Goal: Task Accomplishment & Management: Manage account settings

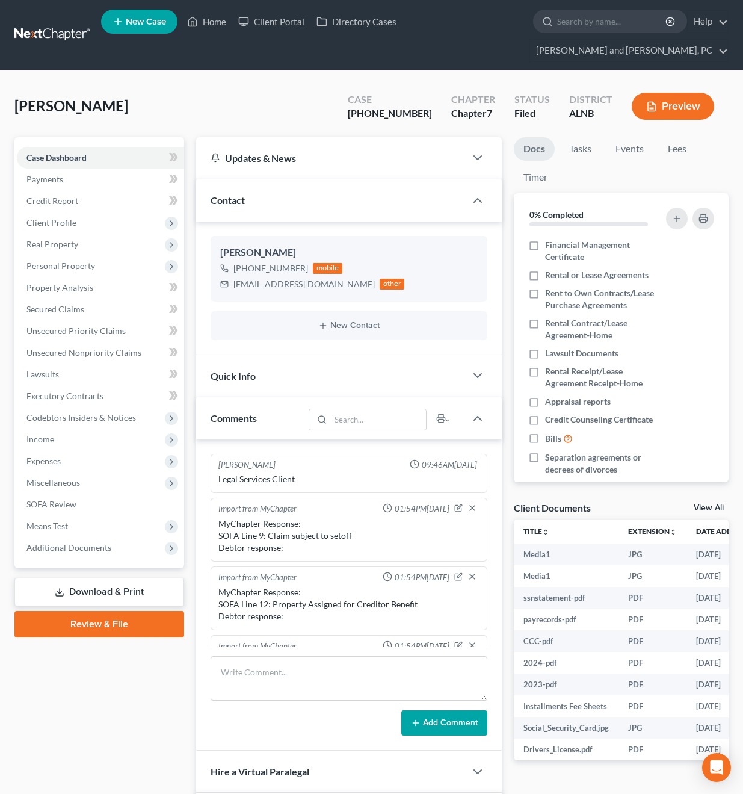
select select "0"
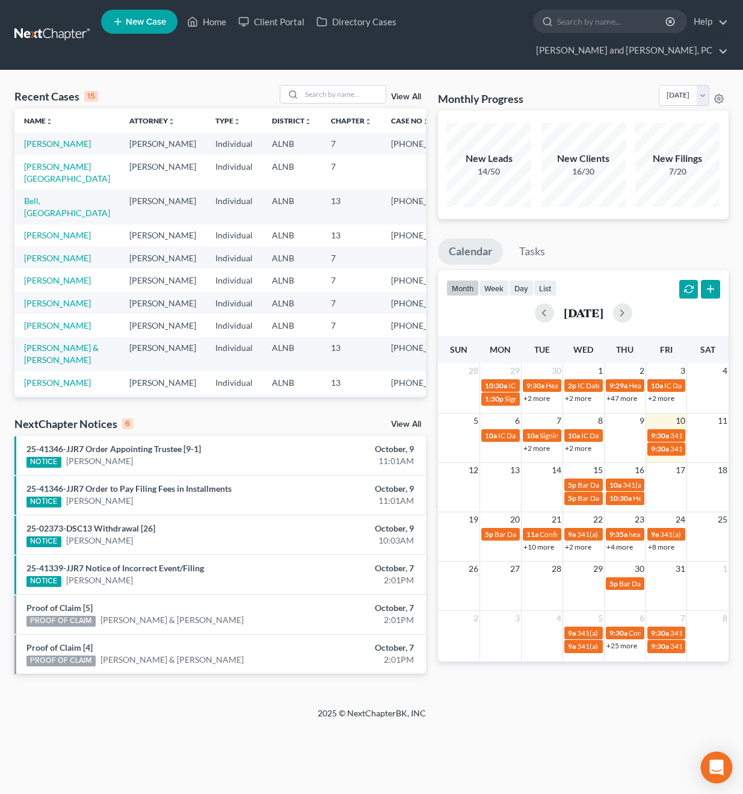
click at [727, 774] on div "Open Intercom Messenger" at bounding box center [717, 768] width 32 height 32
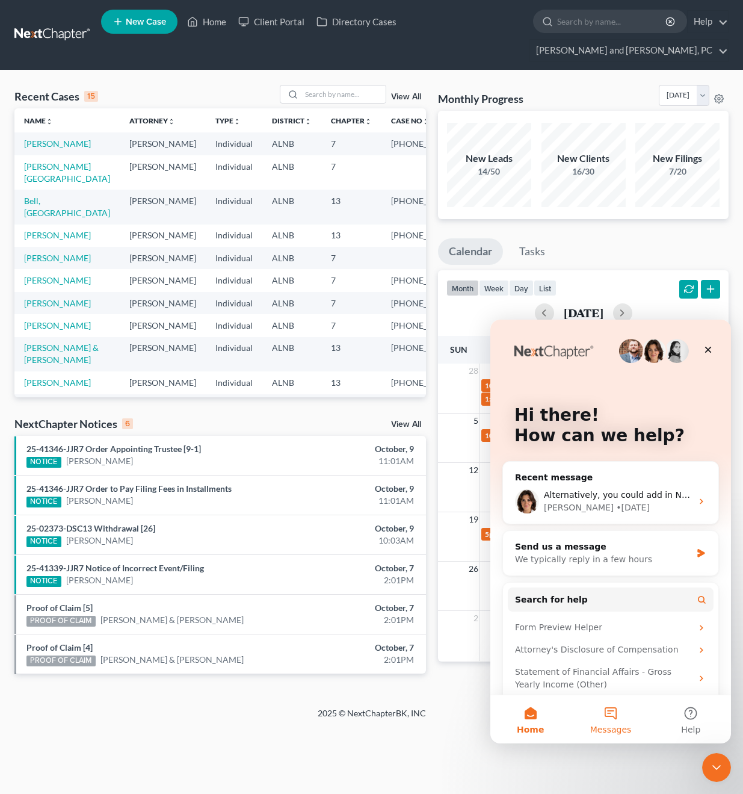
click at [598, 736] on button "Messages" at bounding box center [610, 719] width 80 height 48
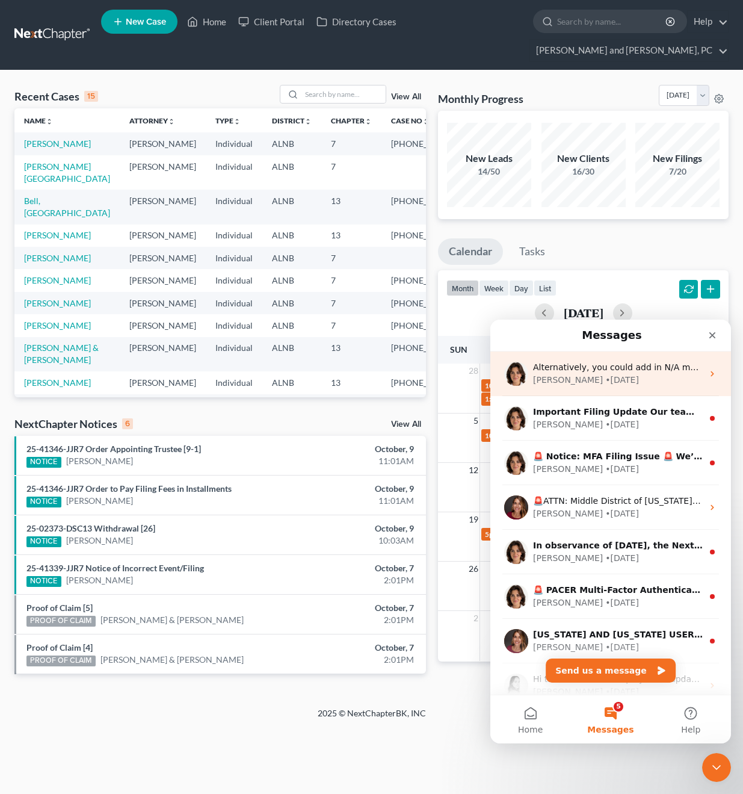
click at [621, 381] on div "Emma • 1d ago" at bounding box center [618, 380] width 170 height 13
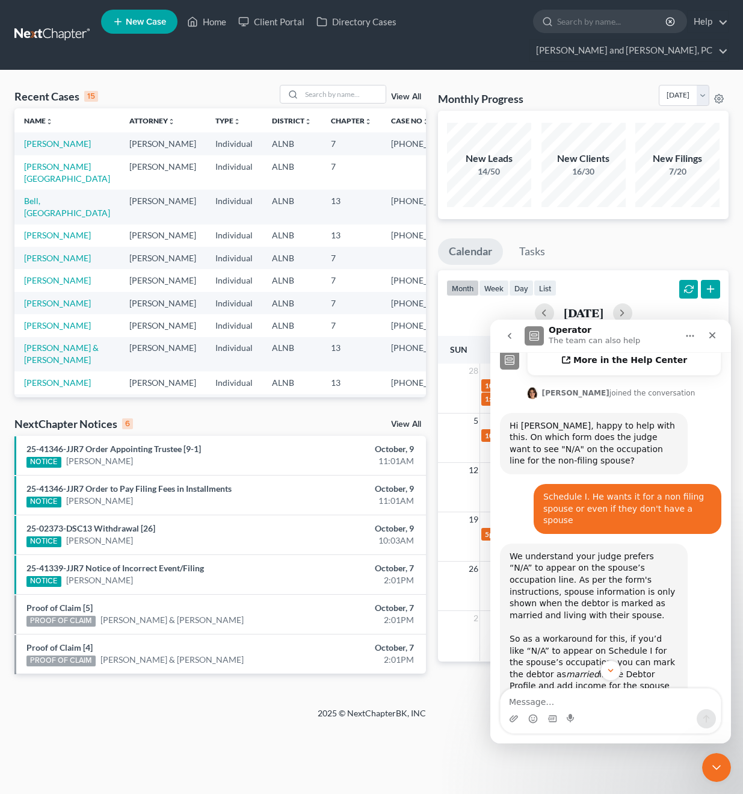
scroll to position [454, 0]
drag, startPoint x: 513, startPoint y: 462, endPoint x: 595, endPoint y: 635, distance: 191.9
click at [595, 635] on div "We understand your judge prefers “N/A” to appear on the spouse’s occupation lin…" at bounding box center [594, 644] width 168 height 189
click at [639, 653] on div "We understand your judge prefers “N/A” to appear on the spouse’s occupation lin…" at bounding box center [610, 651] width 221 height 217
click at [531, 550] on div "We understand your judge prefers “N/A” to appear on the spouse’s occupation lin…" at bounding box center [594, 591] width 168 height 82
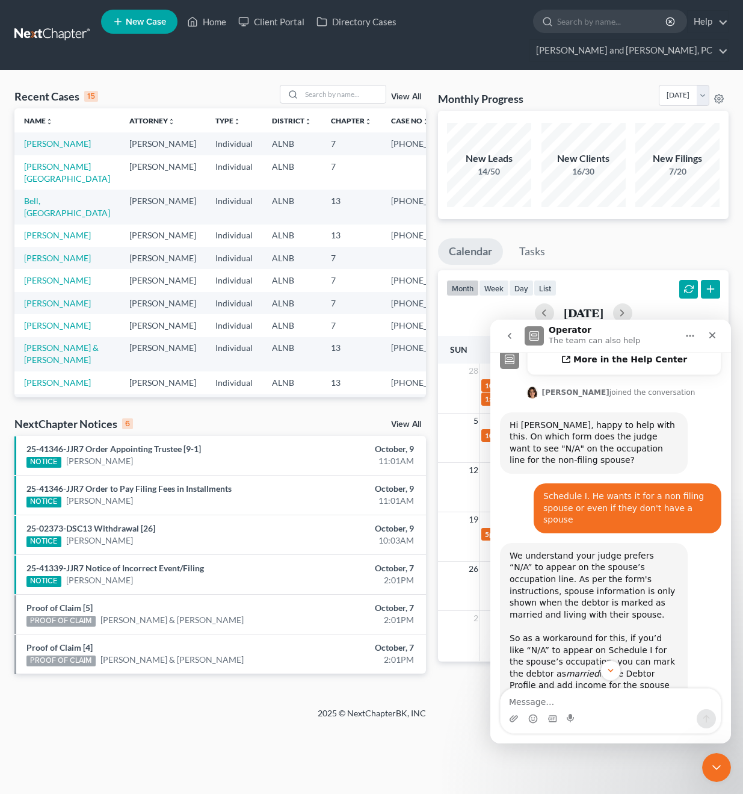
drag, startPoint x: 510, startPoint y: 463, endPoint x: 690, endPoint y: 549, distance: 200.2
click at [510, 550] on div "We understand your judge prefers “N/A” to appear on the spouse’s occupation lin…" at bounding box center [594, 591] width 168 height 82
click at [579, 550] on div "We understand your judge prefers “N/A” to appear on the spouse’s occupation lin…" at bounding box center [594, 591] width 168 height 82
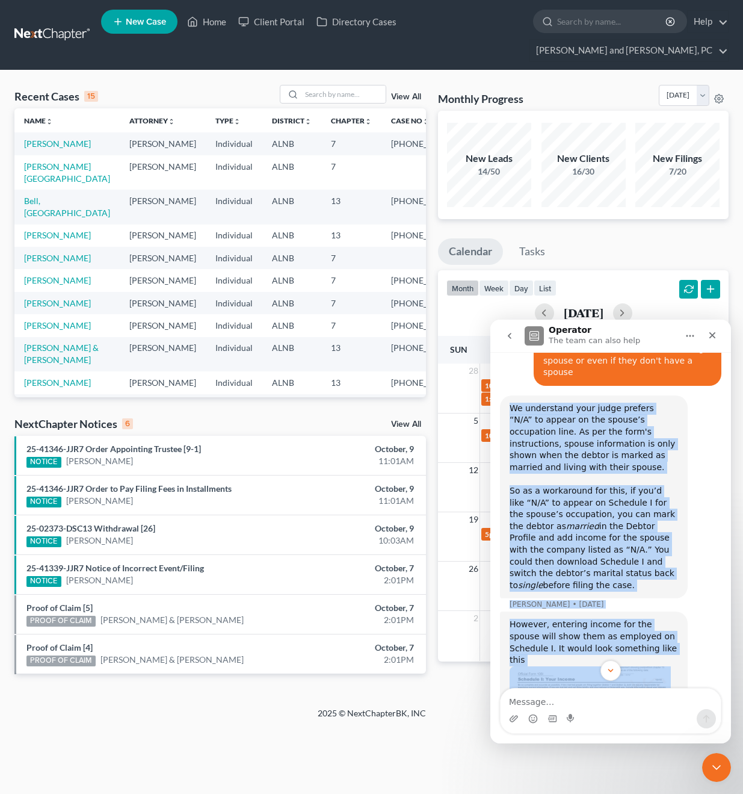
scroll to position [649, 0]
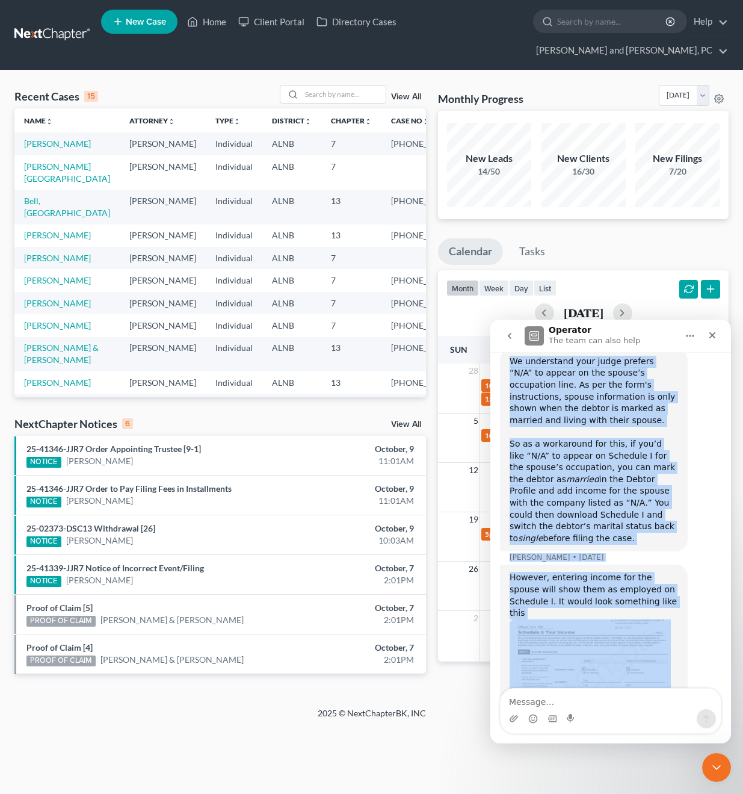
drag, startPoint x: 21, startPoint y: 143, endPoint x: 179, endPoint y: 336, distance: 249.7
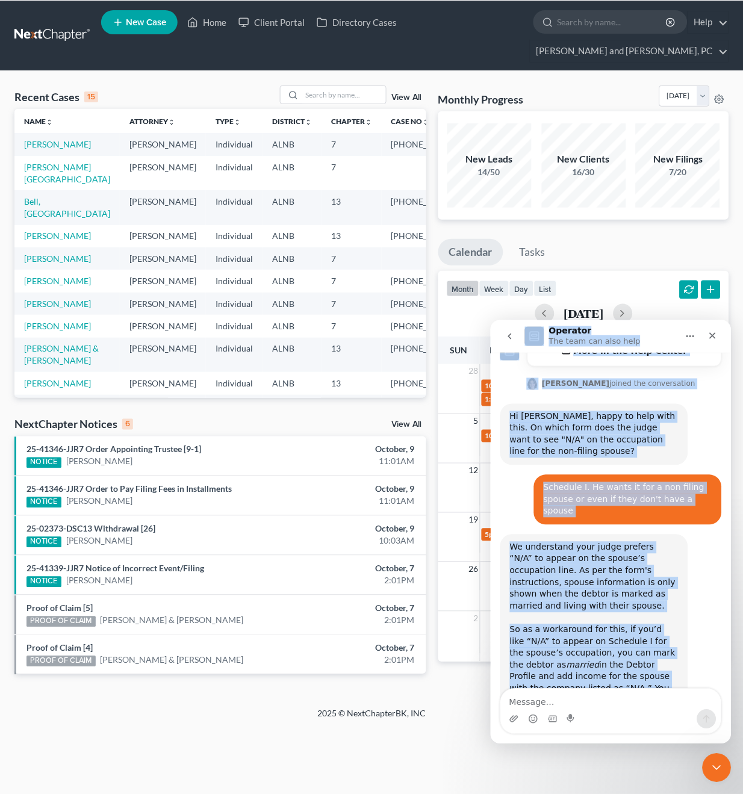
scroll to position [435, 0]
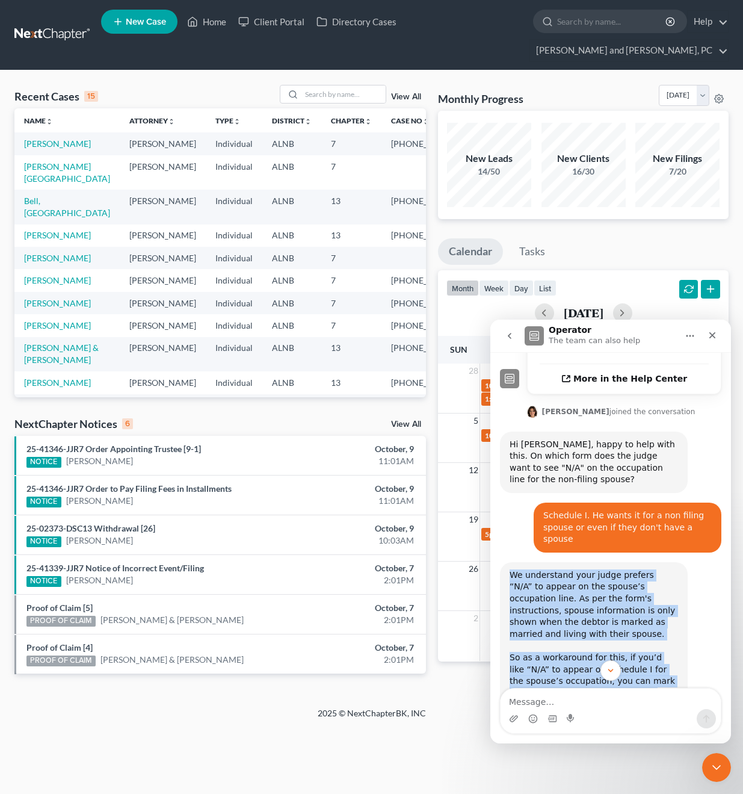
drag, startPoint x: 666, startPoint y: 650, endPoint x: 514, endPoint y: 486, distance: 224.0
click at [512, 486] on div "Good Afternoon, our judge is now requiring that if we have an individual debtor…" at bounding box center [610, 496] width 221 height 1034
copy div "We understand your judge prefers “N/A” to appear on the spouse’s occupation lin…"
click at [709, 572] on div "We understand your judge prefers “N/A” to appear on the spouse’s occupation lin…" at bounding box center [609, 670] width 221 height 217
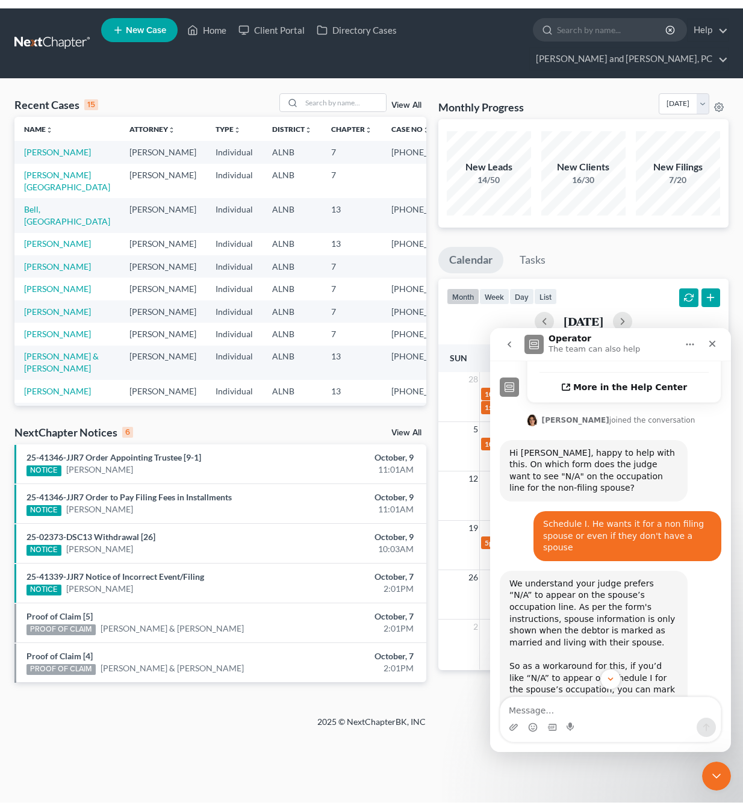
scroll to position [0, 0]
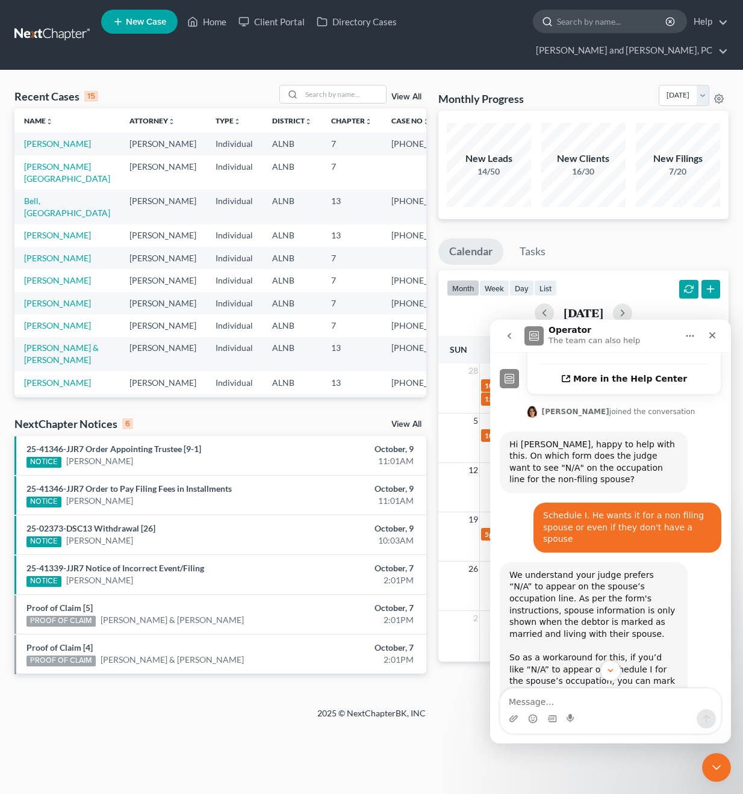
click at [557, 19] on input "search" at bounding box center [612, 21] width 110 height 22
type input "lewis"
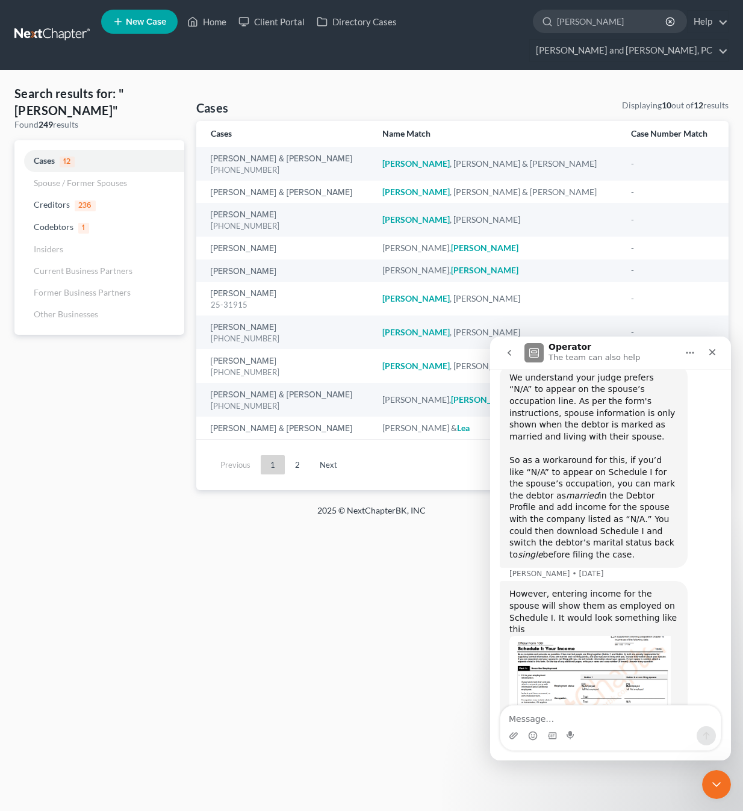
scroll to position [649, 0]
click at [535, 726] on div "Intercom messenger" at bounding box center [533, 735] width 10 height 19
click at [535, 718] on textarea "Message…" at bounding box center [610, 715] width 220 height 20
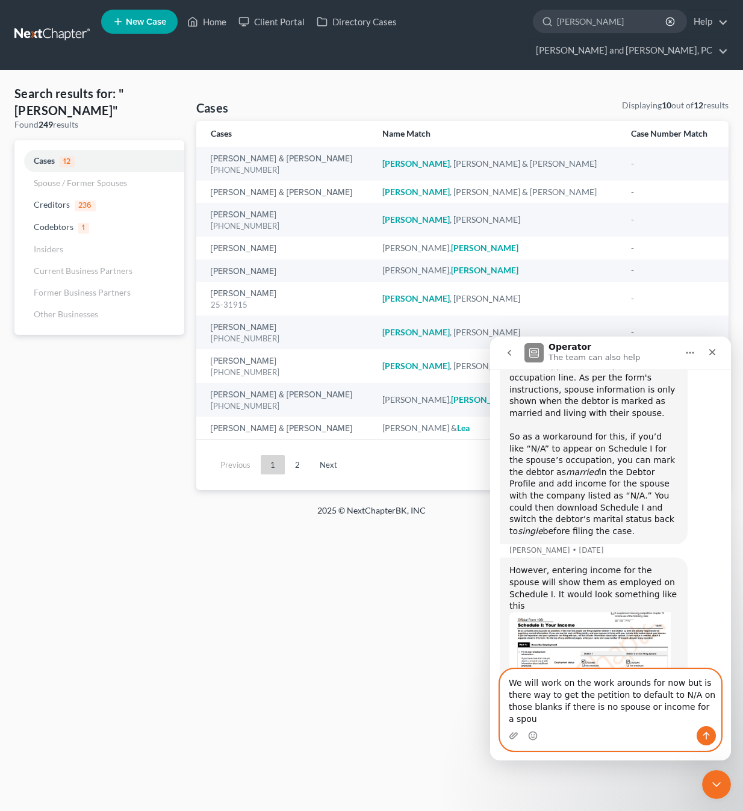
scroll to position [685, 0]
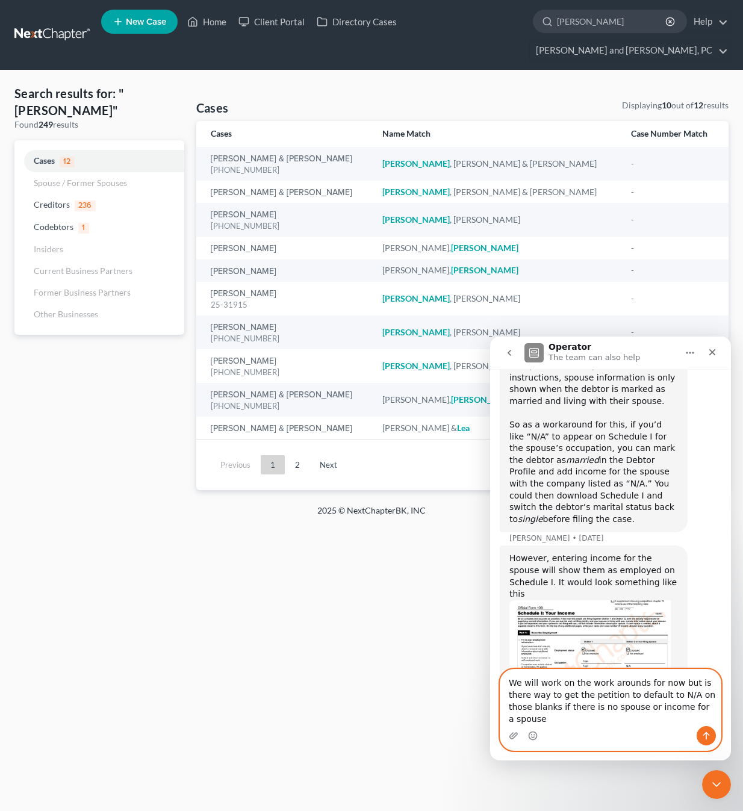
type textarea "We will work on the work arounds for now but is there way to get the petition t…"
click at [702, 733] on icon "Send a message…" at bounding box center [706, 735] width 10 height 10
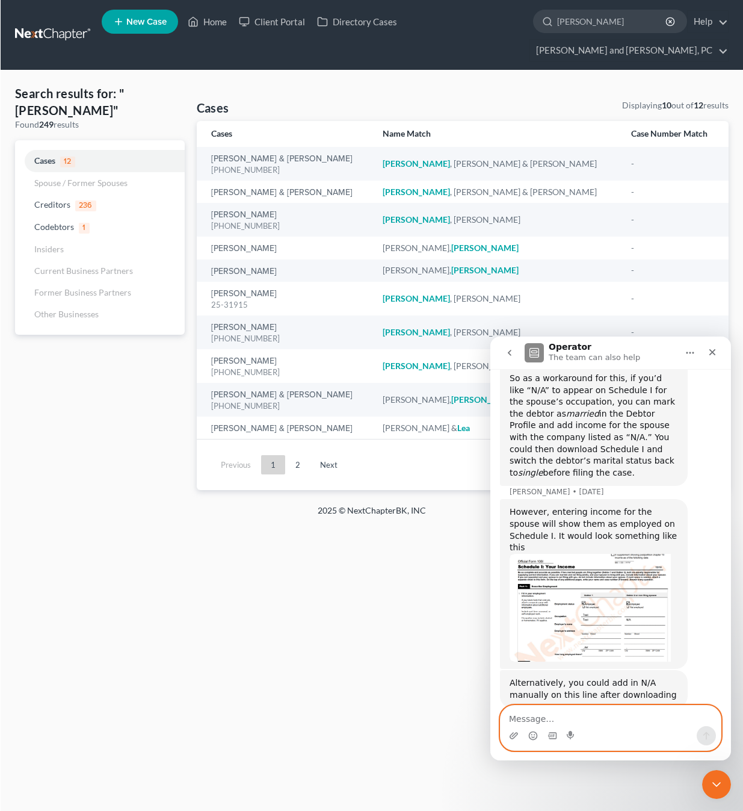
scroll to position [751, 0]
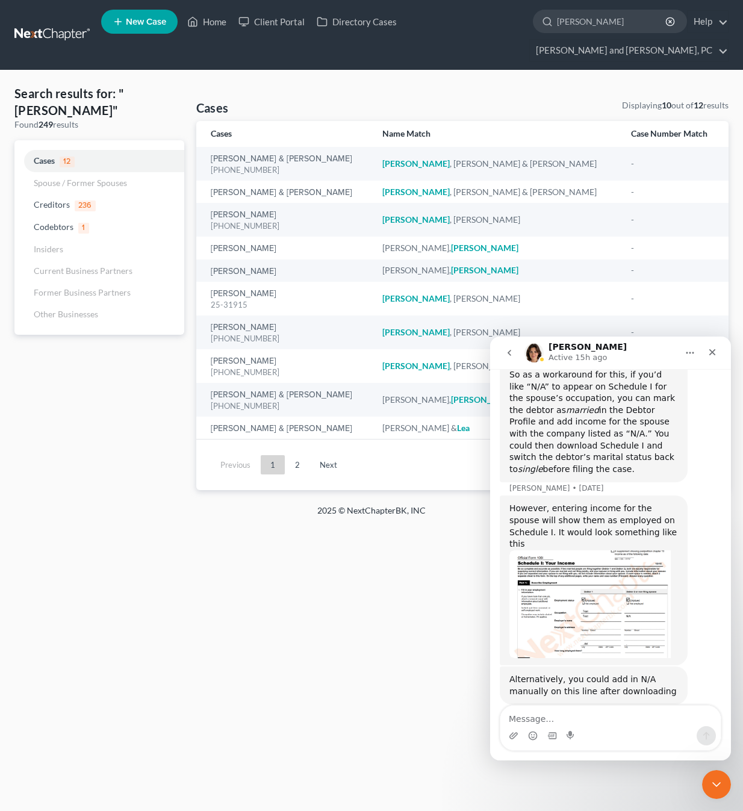
click at [335, 599] on div "Home New Case Client Portal Directory Cases Jennings and Messer, PC christopher…" at bounding box center [371, 405] width 743 height 811
click at [666, 25] on icon "button" at bounding box center [671, 22] width 10 height 10
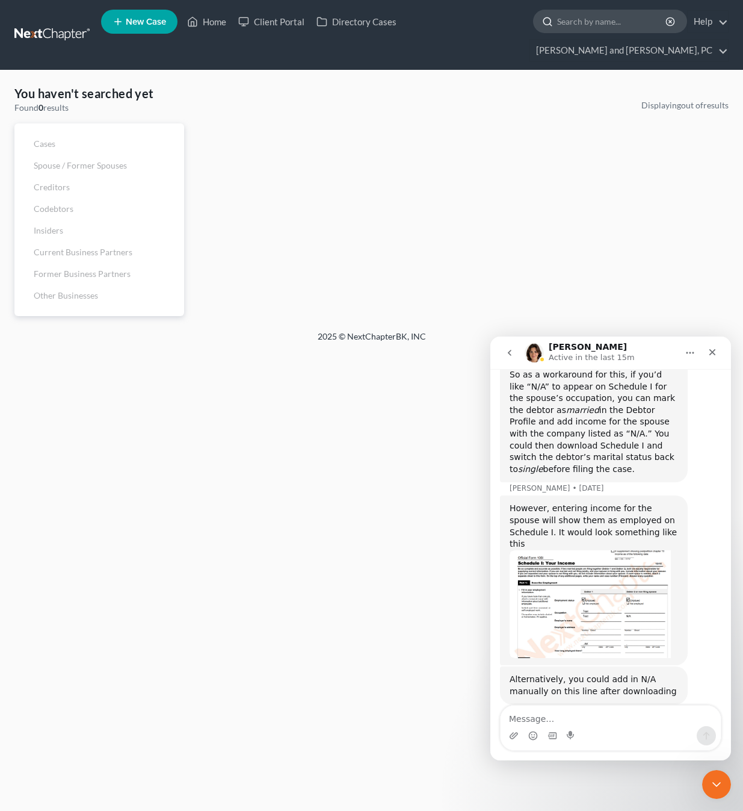
click at [557, 22] on input "search" at bounding box center [612, 21] width 110 height 22
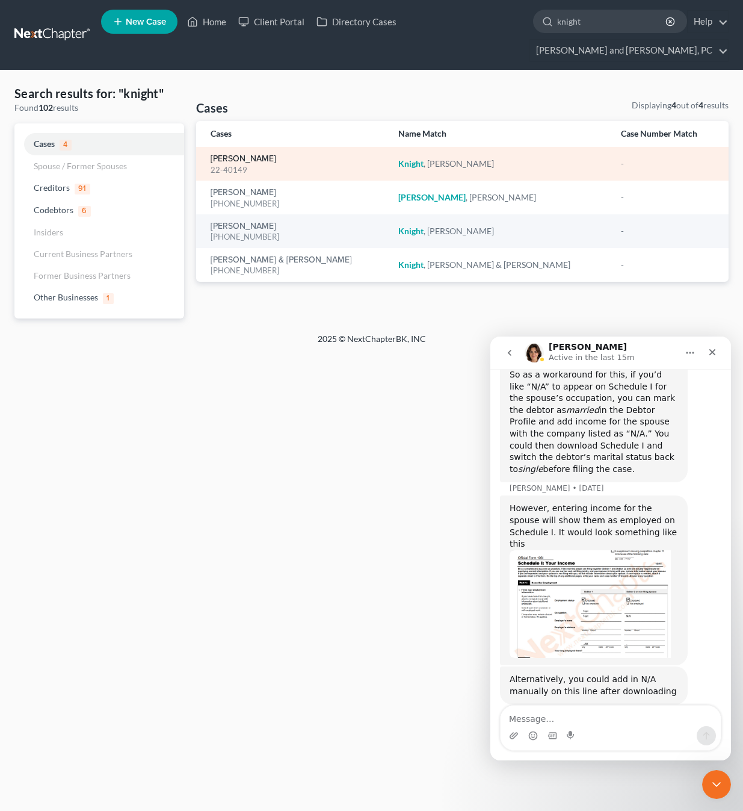
type input "knight"
click at [256, 155] on link "[PERSON_NAME]" at bounding box center [244, 159] width 66 height 8
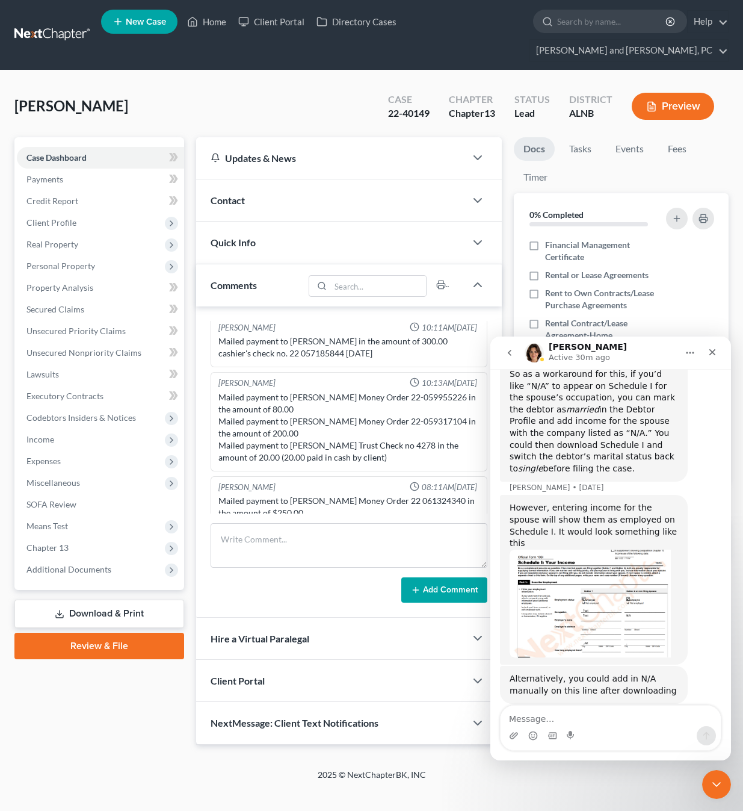
scroll to position [751, 0]
click at [715, 352] on icon "Close" at bounding box center [713, 352] width 10 height 10
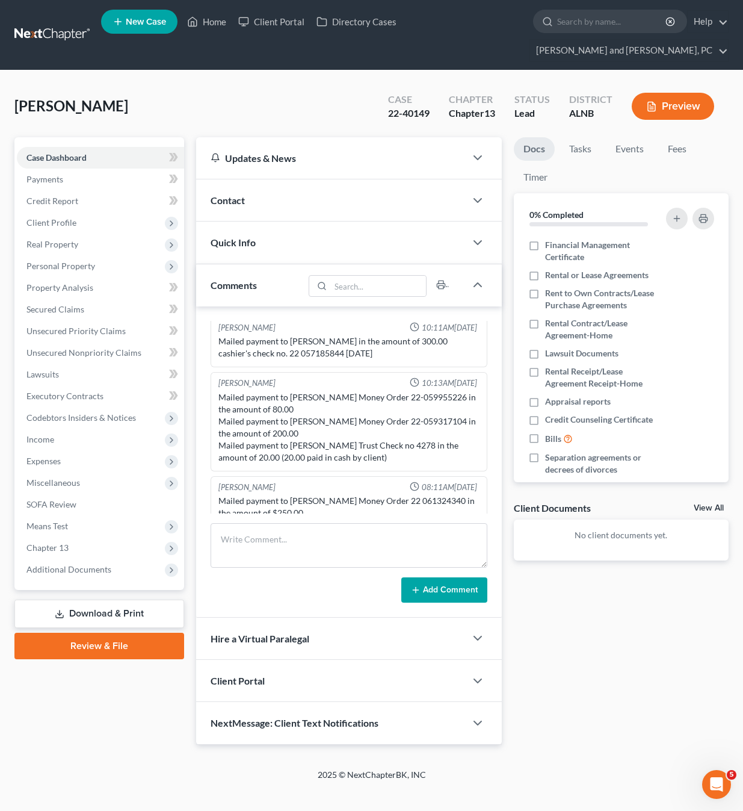
scroll to position [0, 0]
click at [262, 523] on textarea at bounding box center [349, 545] width 277 height 45
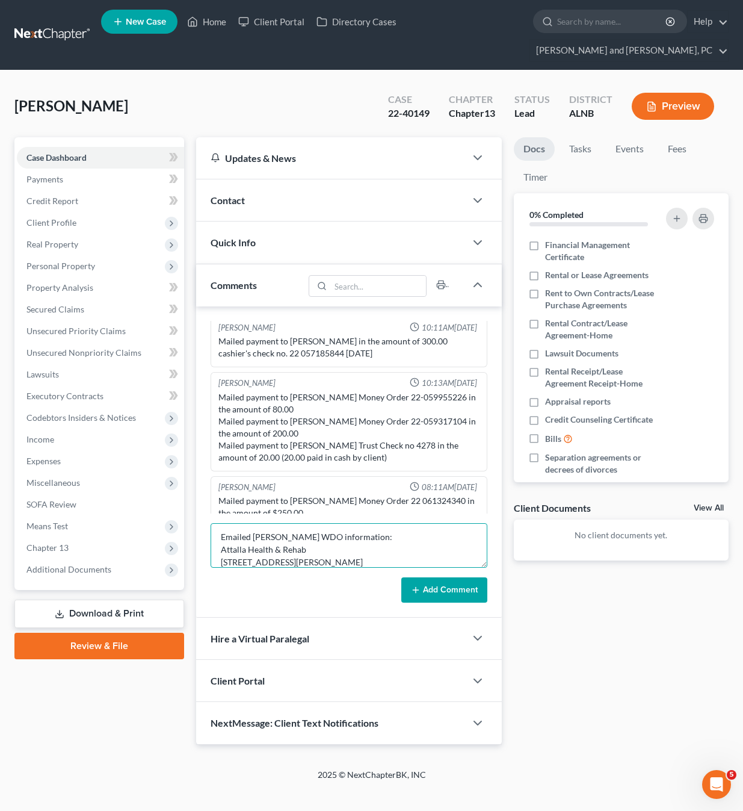
scroll to position [15, 0]
type textarea "Emailed Linda new WDO information: Attalla Health & Rehab 915 Stewart Avenue At…"
click at [442, 577] on button "Add Comment" at bounding box center [444, 589] width 86 height 25
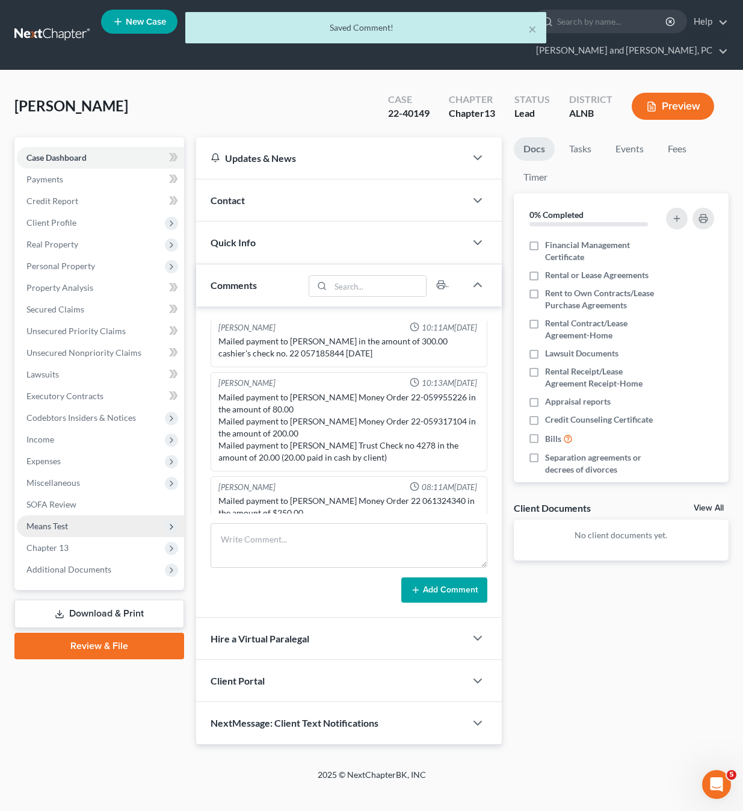
scroll to position [141, 0]
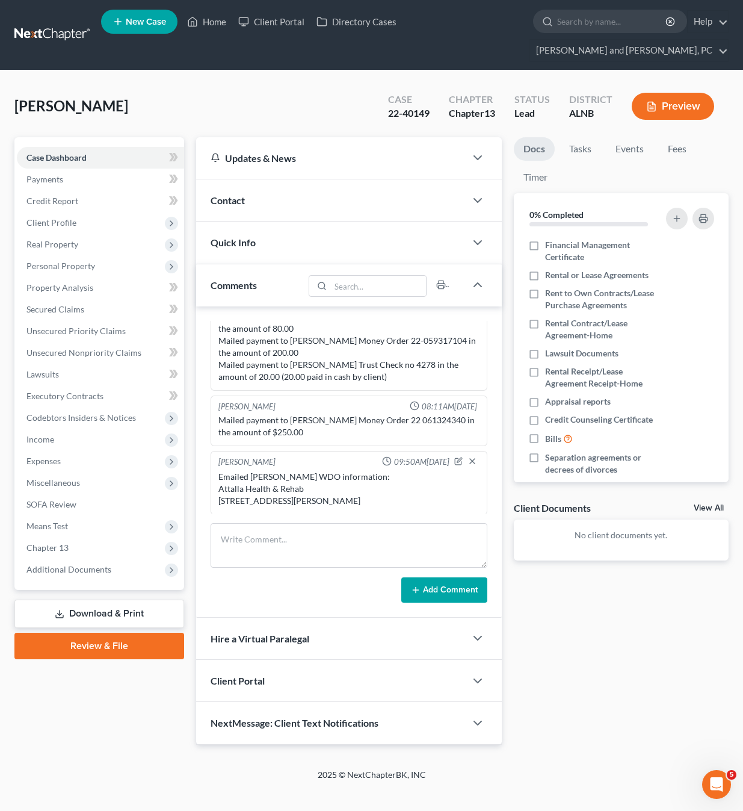
click at [51, 26] on link at bounding box center [52, 35] width 77 height 22
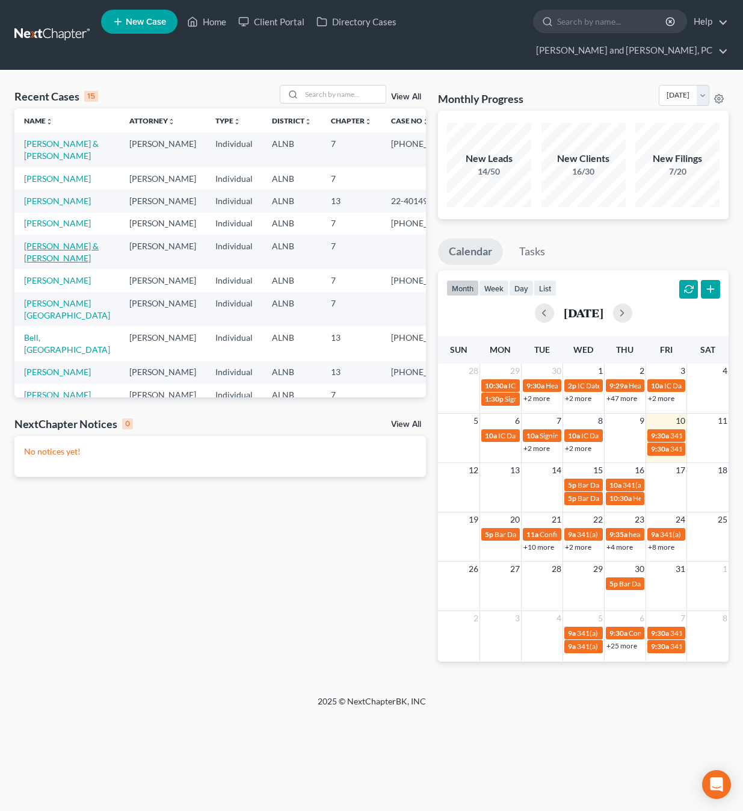
click at [47, 261] on link "[PERSON_NAME] & [PERSON_NAME]" at bounding box center [61, 252] width 75 height 22
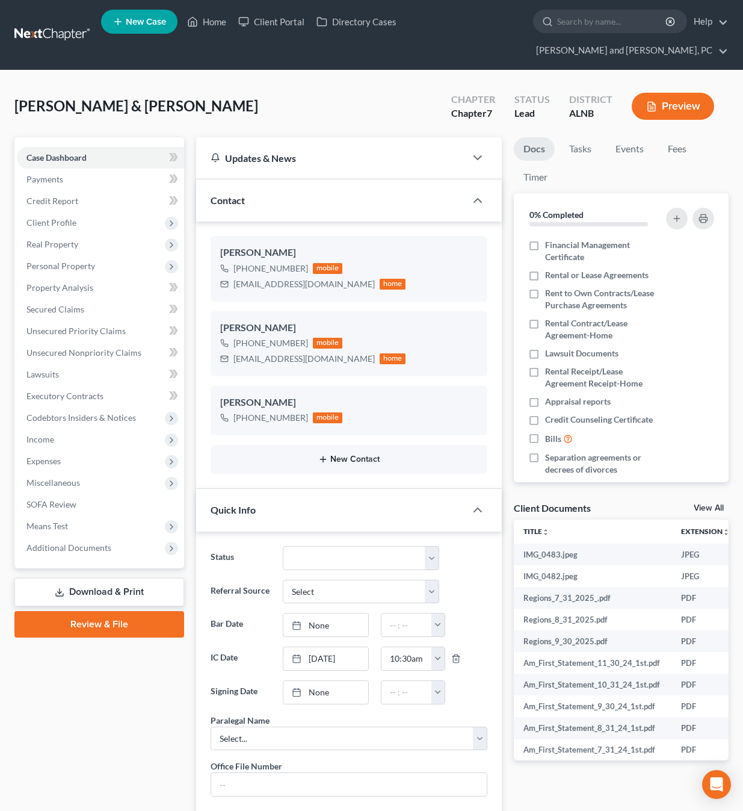
click at [312, 454] on button "New Contact" at bounding box center [349, 459] width 258 height 10
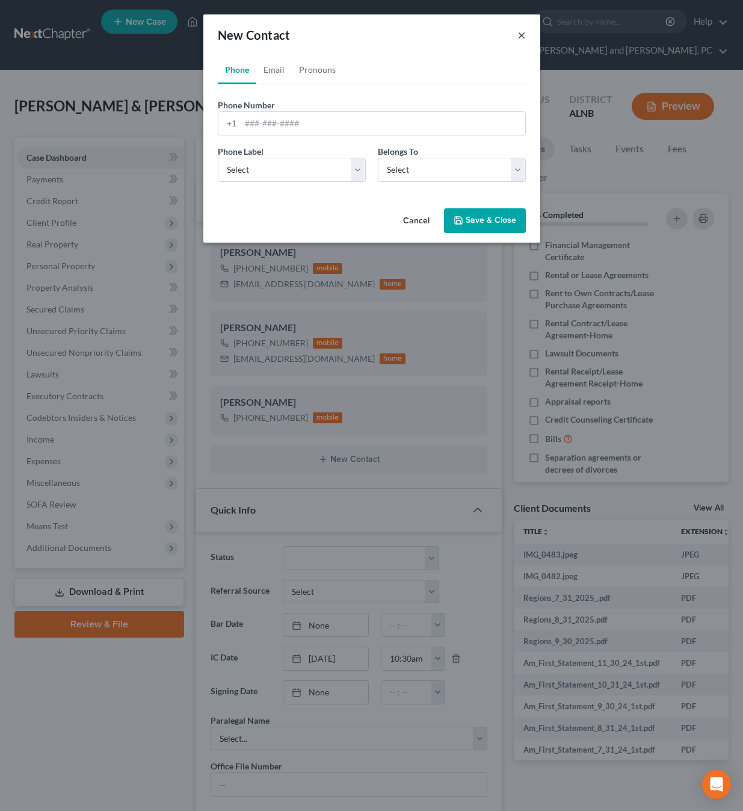
click at [524, 29] on button "×" at bounding box center [521, 35] width 8 height 14
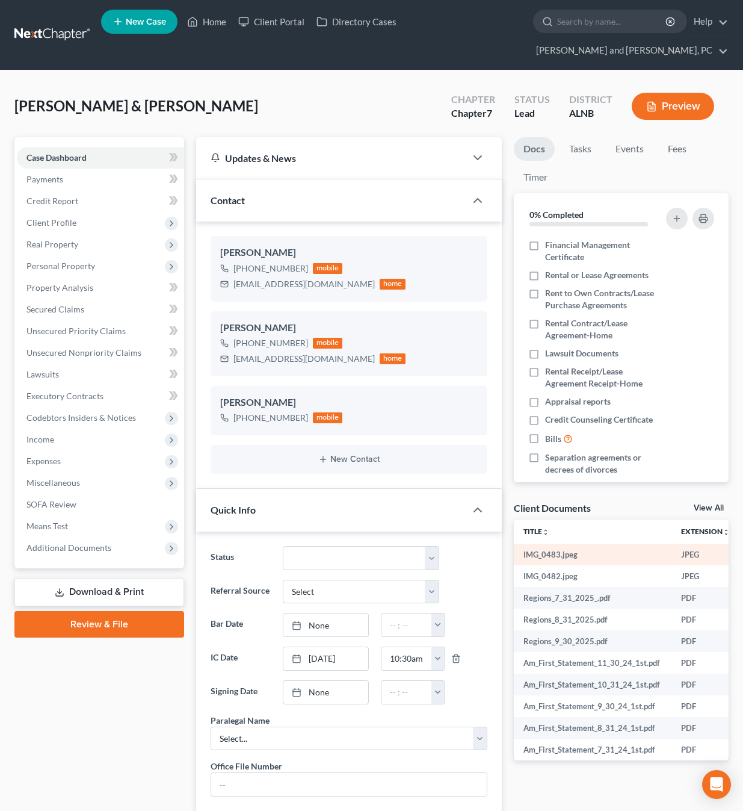
click at [557, 543] on td "IMG_0483.jpeg" at bounding box center [593, 554] width 158 height 22
click at [713, 504] on link "View All" at bounding box center [709, 508] width 30 height 8
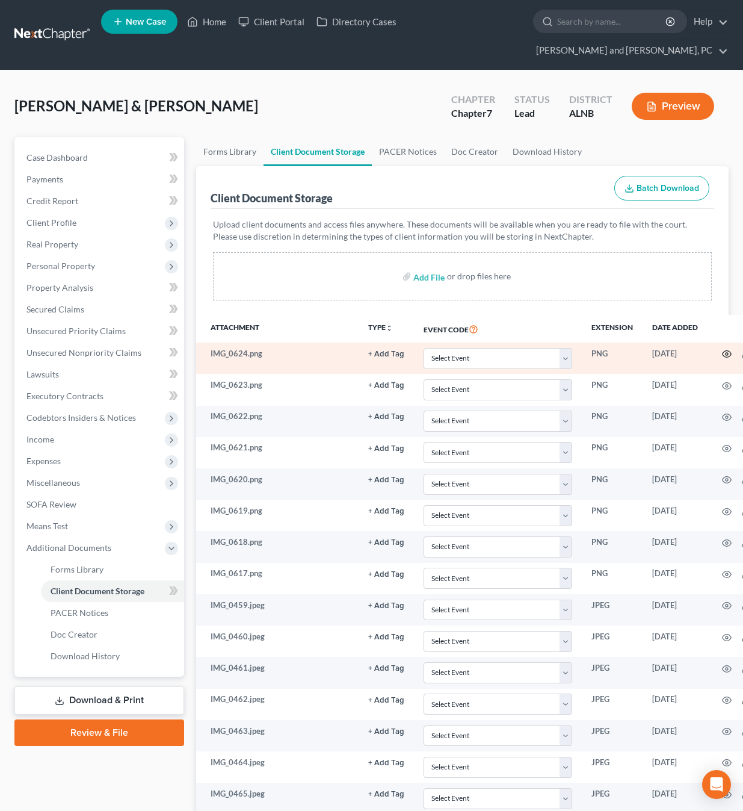
click at [727, 351] on icon "button" at bounding box center [726, 354] width 9 height 7
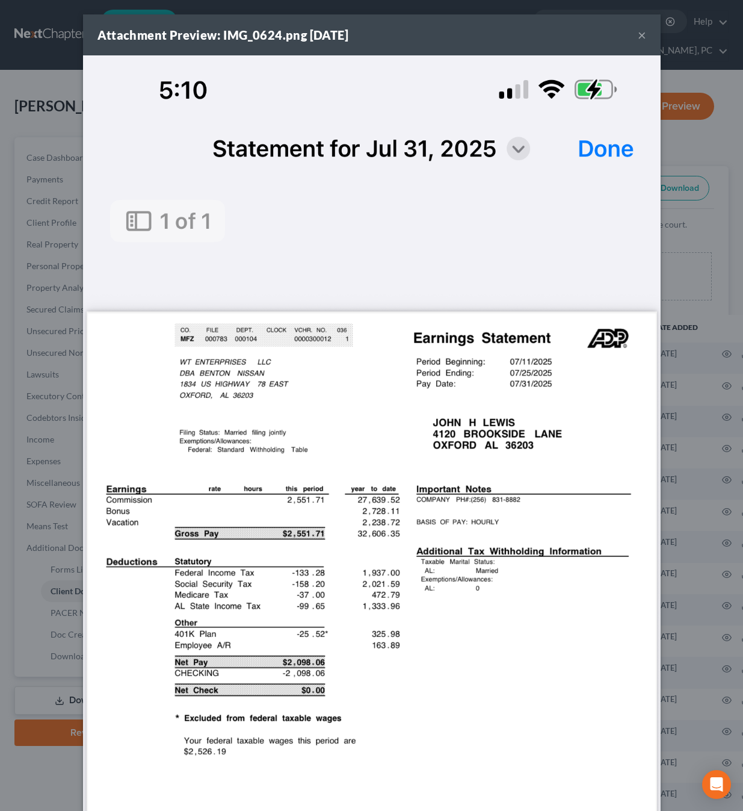
click at [640, 33] on button "×" at bounding box center [642, 35] width 8 height 14
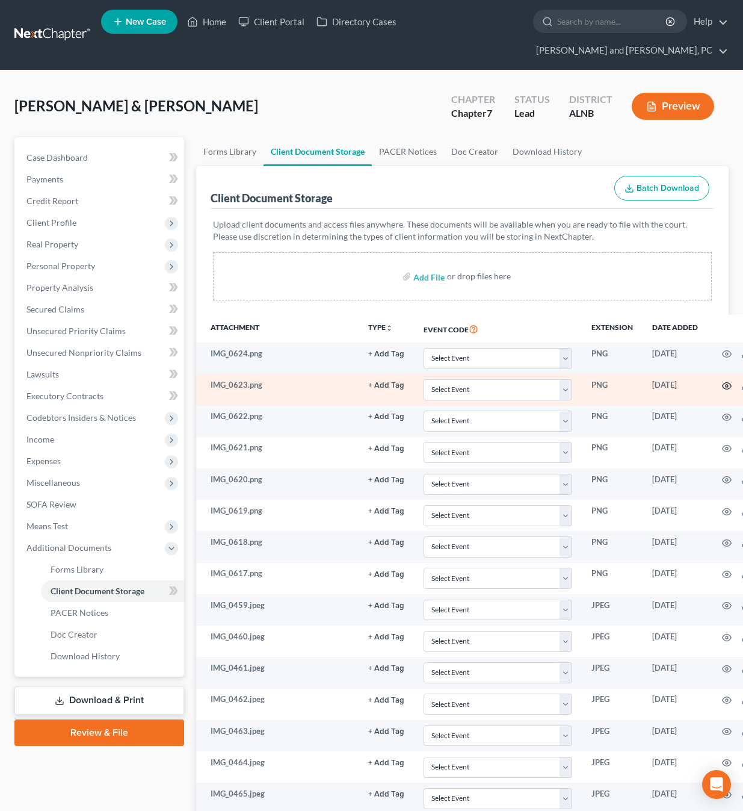
click at [722, 381] on icon "button" at bounding box center [727, 386] width 10 height 10
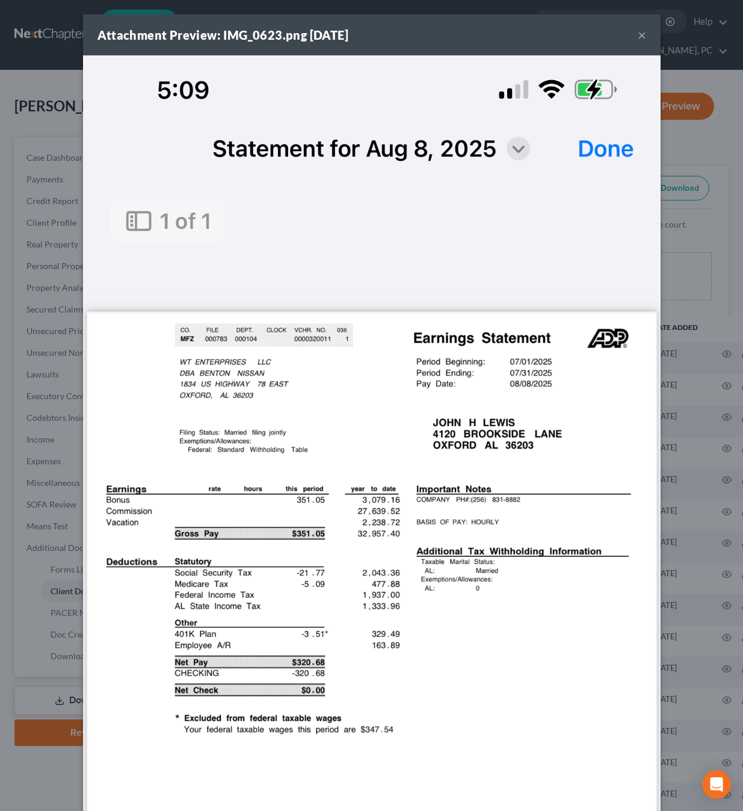
click at [641, 38] on button "×" at bounding box center [642, 35] width 8 height 14
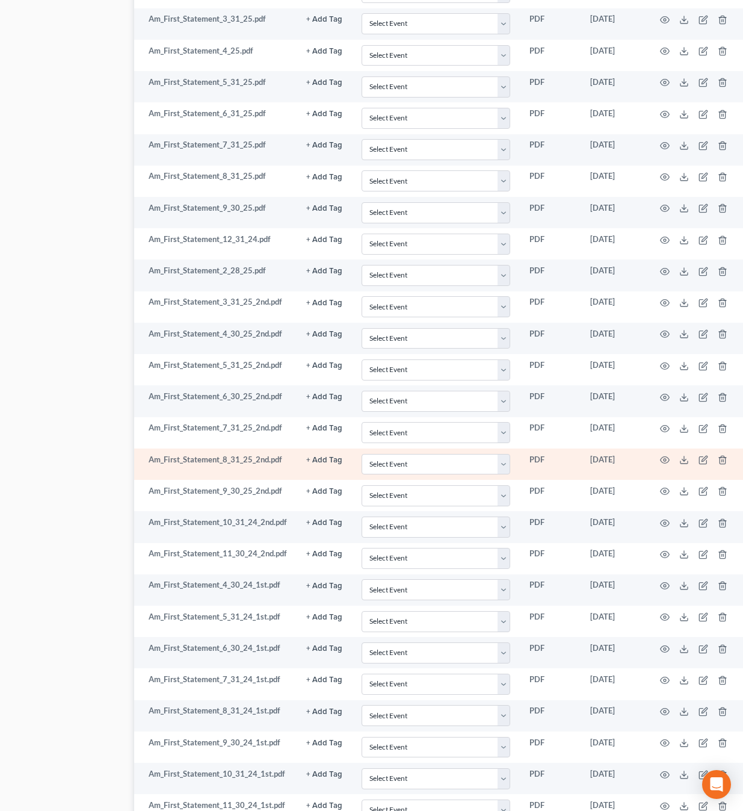
scroll to position [1339, 62]
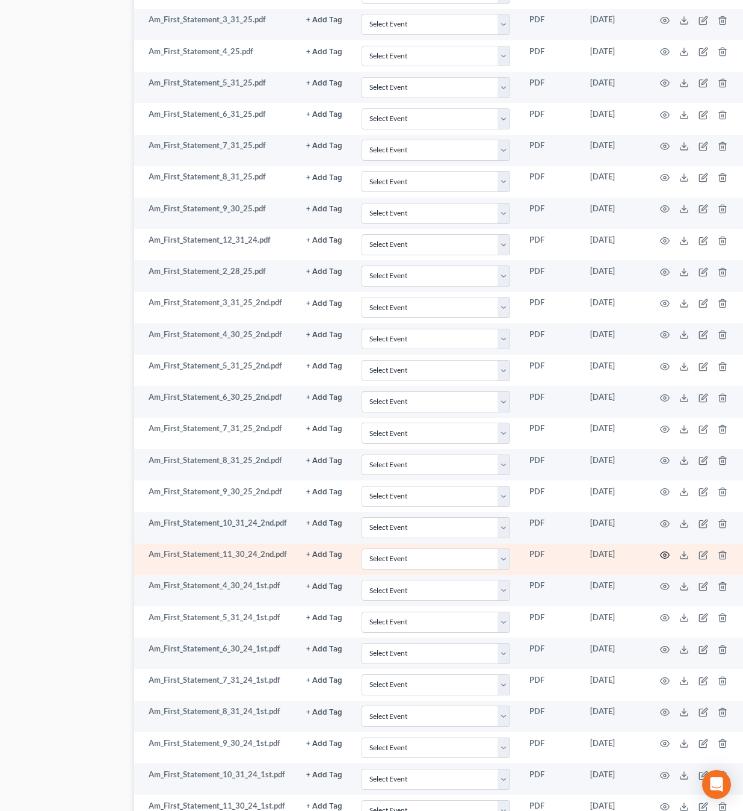
click at [660, 550] on icon "button" at bounding box center [665, 555] width 10 height 10
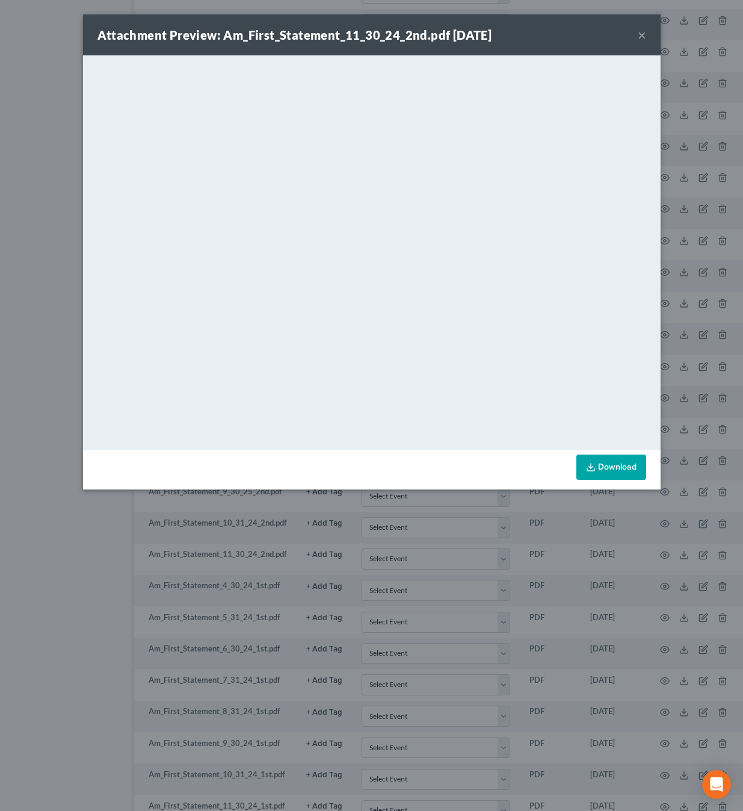
click at [648, 33] on div "Attachment Preview: Am_First_Statement_11_30_24_2nd.pdf [DATE] ×" at bounding box center [372, 34] width 578 height 41
click at [643, 36] on button "×" at bounding box center [642, 35] width 8 height 14
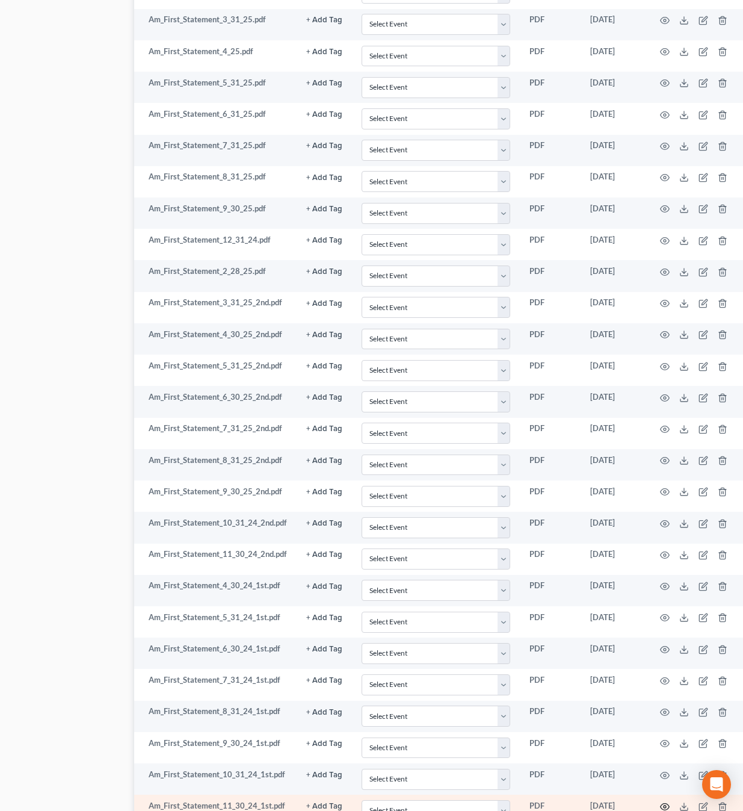
click at [660, 801] on icon "button" at bounding box center [665, 806] width 10 height 10
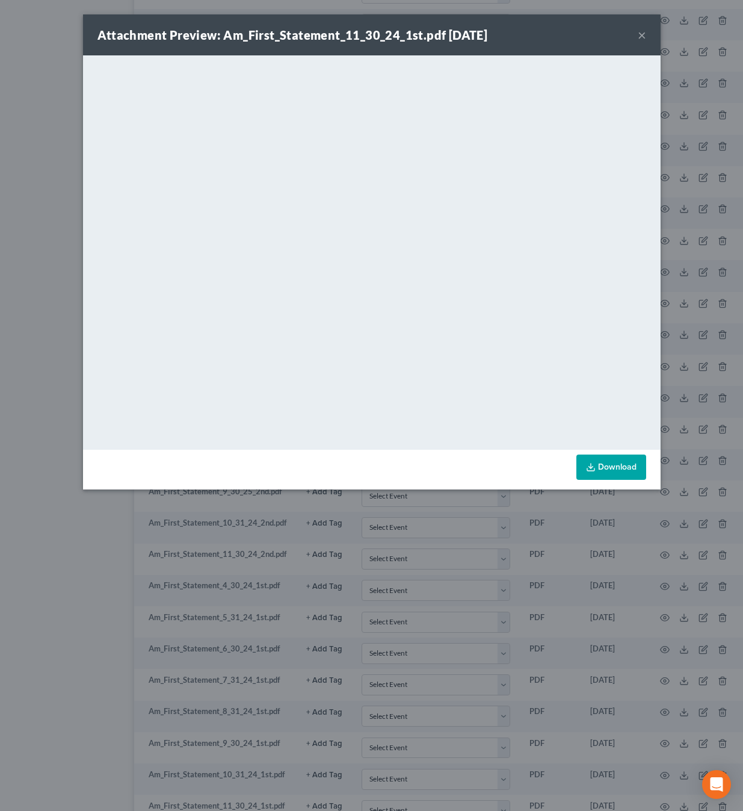
click at [644, 30] on button "×" at bounding box center [642, 35] width 8 height 14
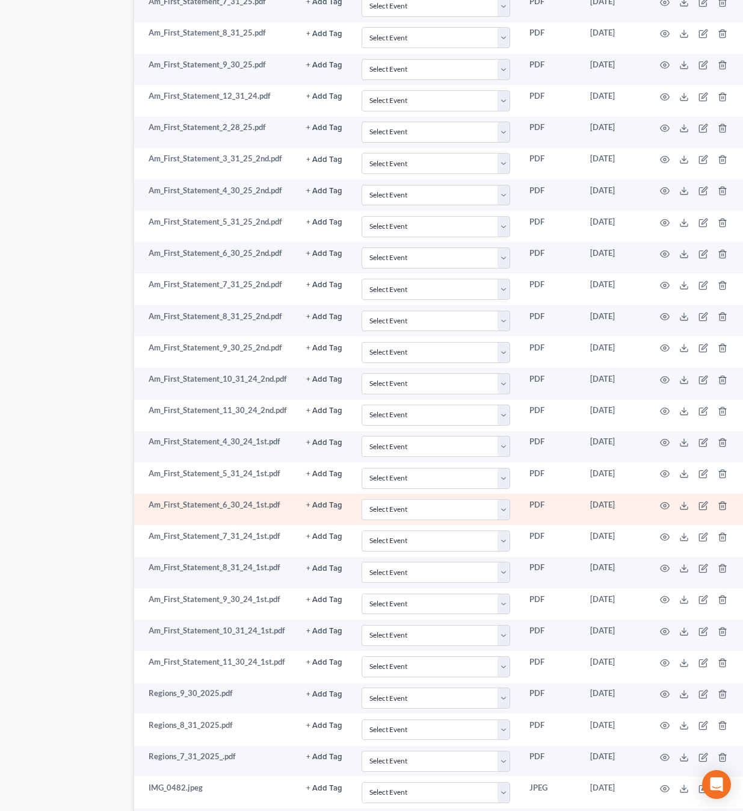
scroll to position [1484, 62]
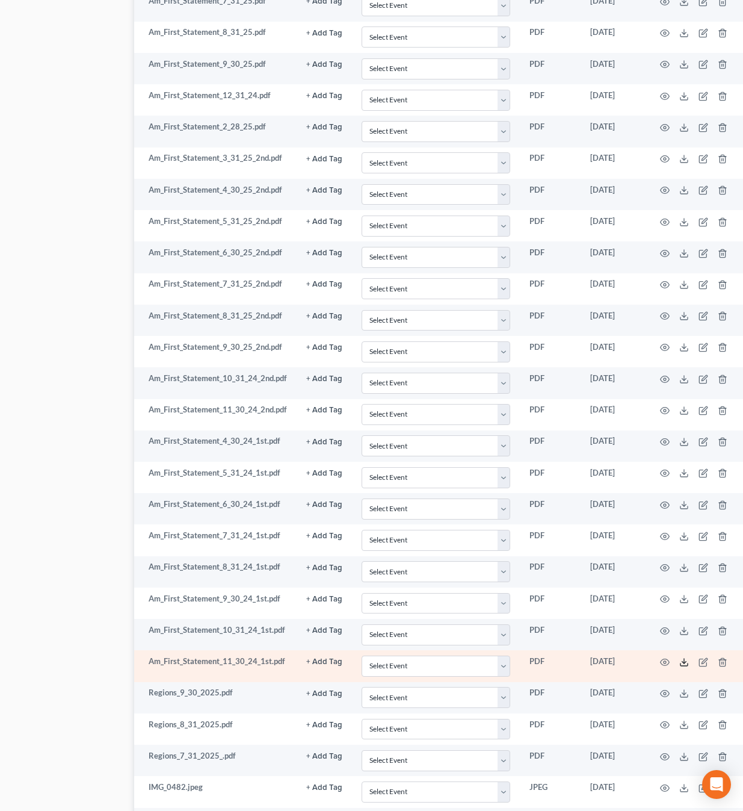
click at [682, 661] on polyline at bounding box center [684, 662] width 4 height 2
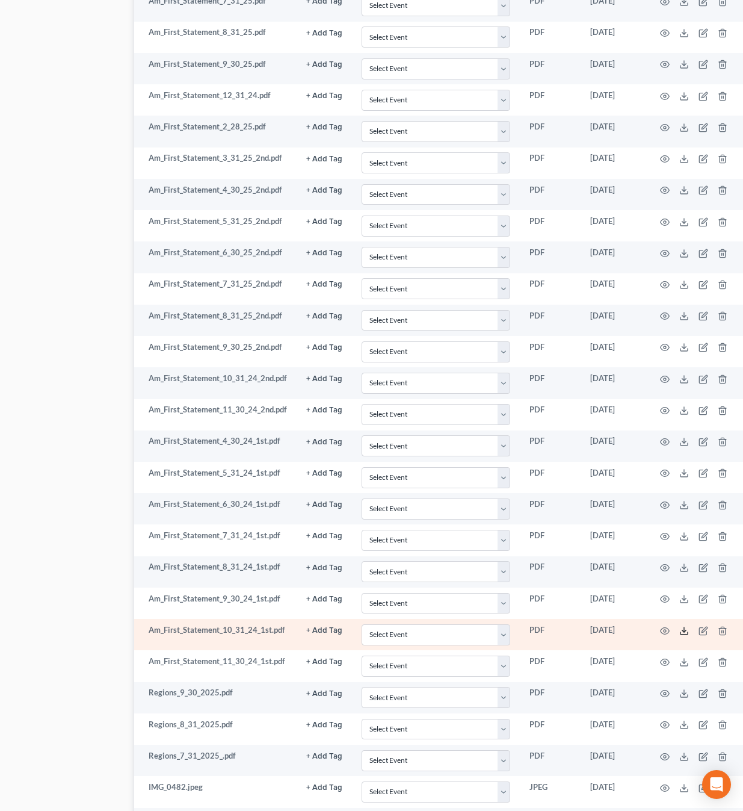
click at [682, 629] on polyline at bounding box center [684, 630] width 4 height 2
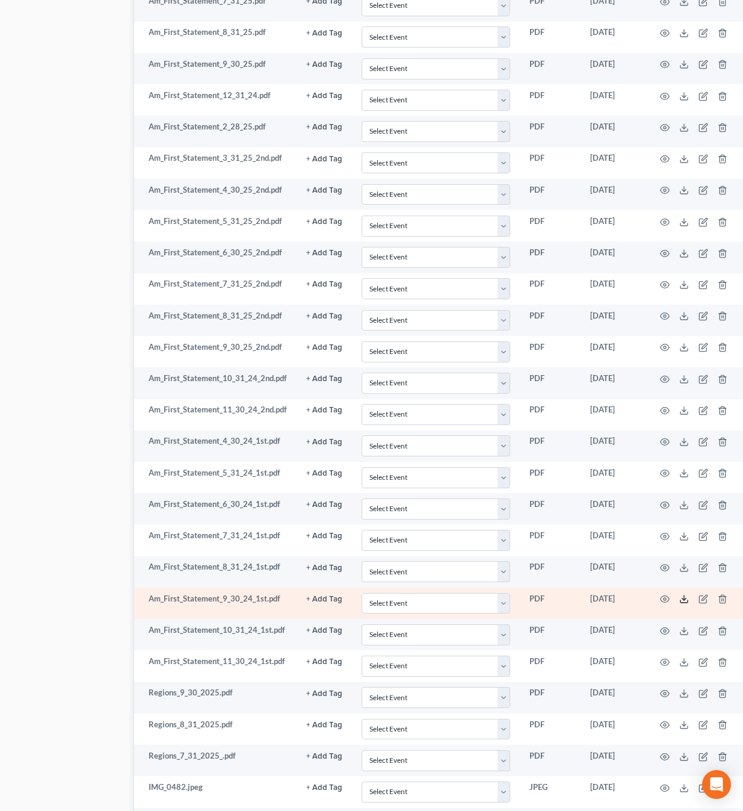
click at [679, 594] on icon at bounding box center [684, 599] width 10 height 10
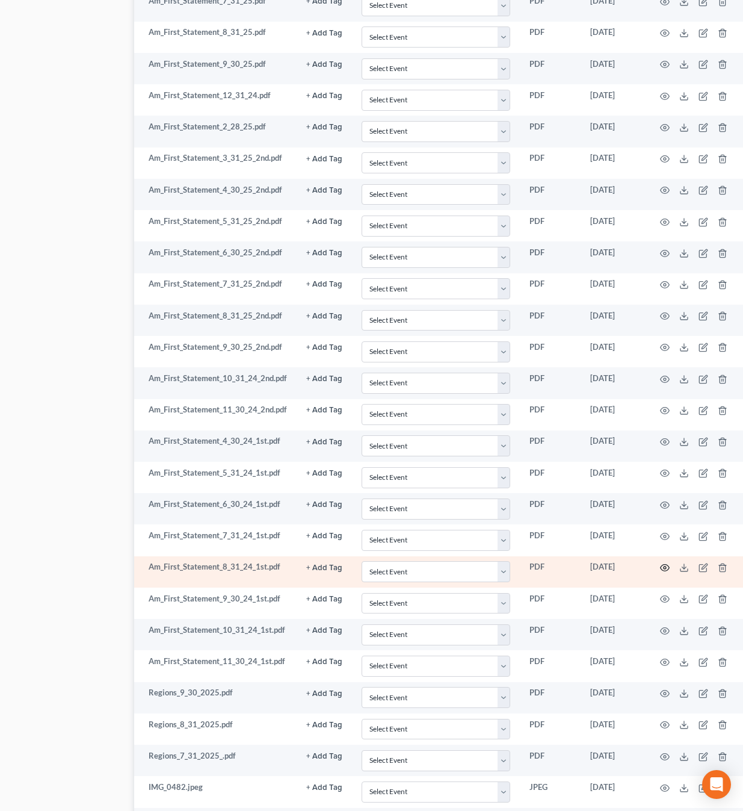
click at [664, 566] on circle "button" at bounding box center [665, 567] width 2 height 2
